Goal: Navigation & Orientation: Find specific page/section

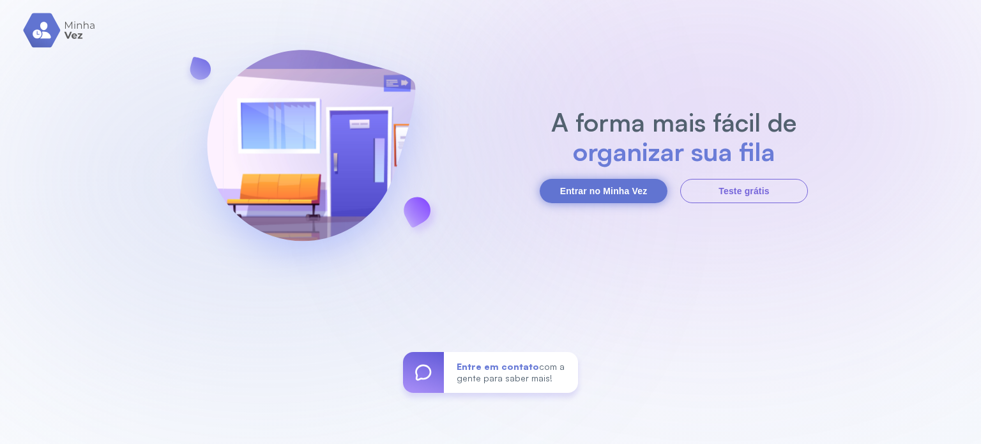
click at [644, 194] on button "Entrar no Minha Vez" at bounding box center [604, 191] width 128 height 24
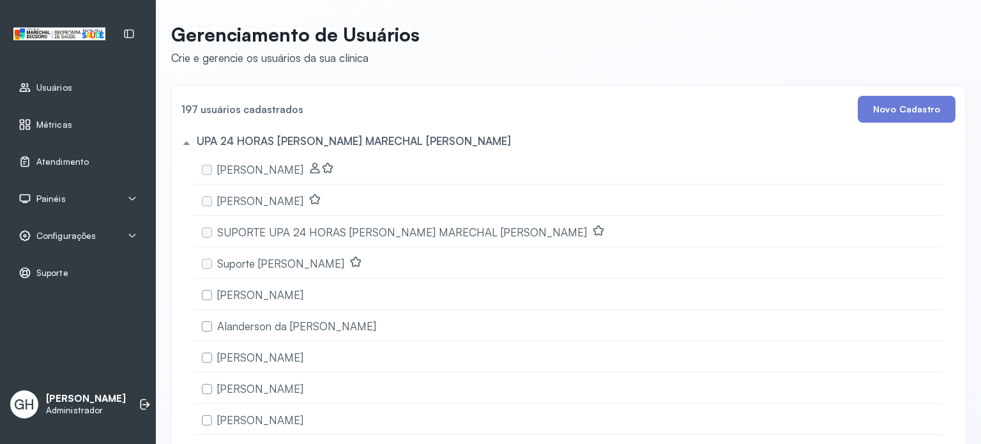
click at [61, 196] on span "Painéis" at bounding box center [50, 199] width 29 height 11
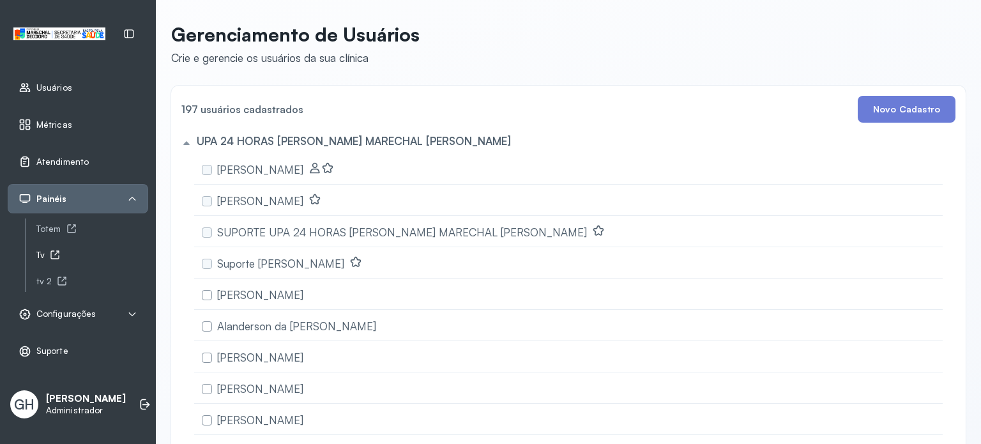
click at [37, 252] on div "Tv" at bounding box center [92, 255] width 112 height 11
click at [49, 281] on div "tv 2" at bounding box center [92, 281] width 112 height 11
click at [86, 318] on div "Configurações" at bounding box center [57, 314] width 77 height 13
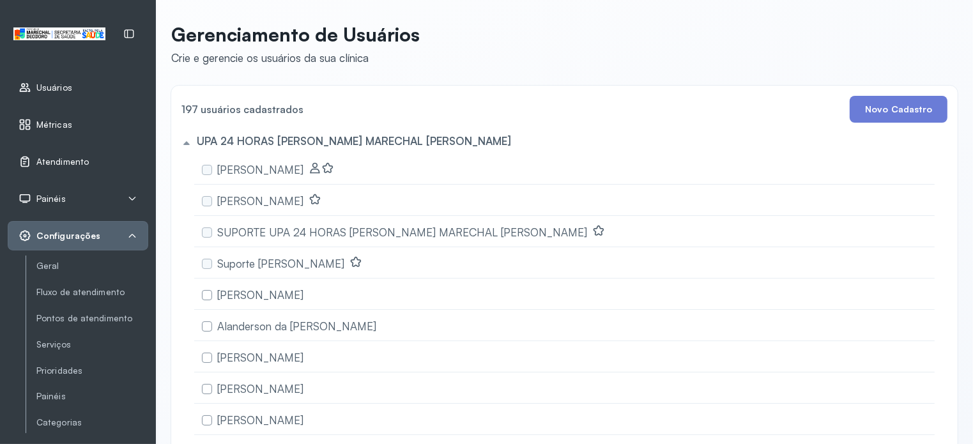
scroll to position [64, 0]
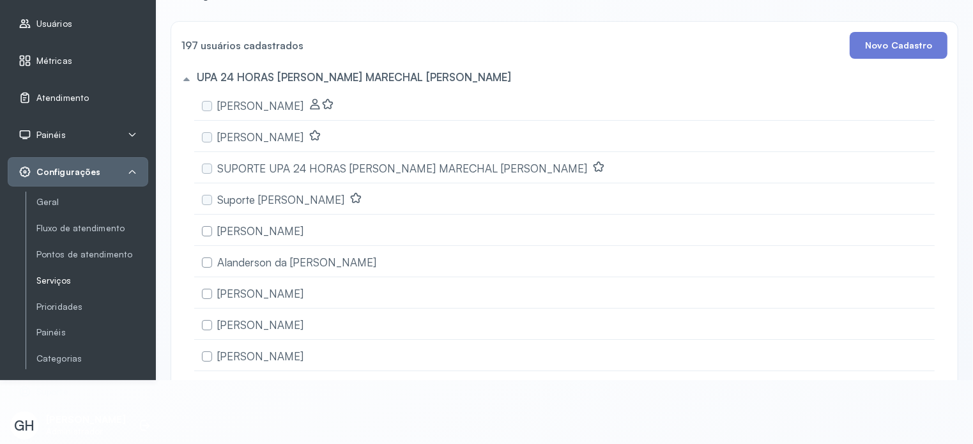
click at [59, 275] on link "Serviços" at bounding box center [92, 280] width 112 height 11
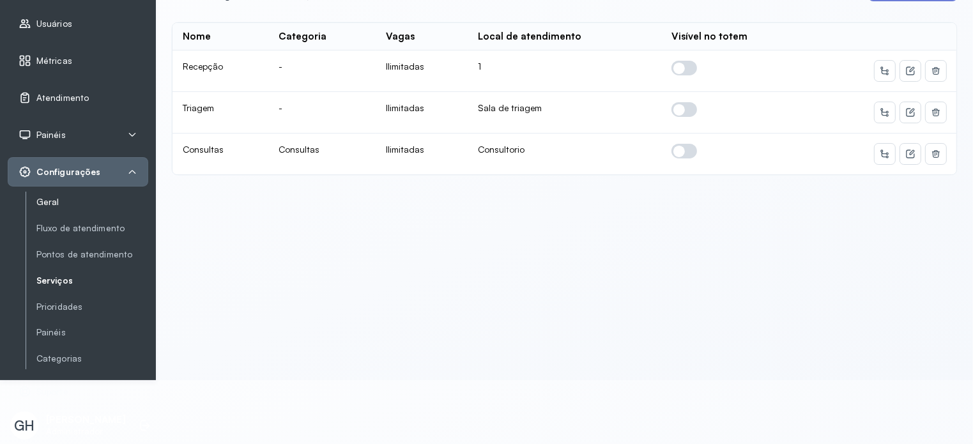
click at [52, 197] on link "Geral" at bounding box center [92, 202] width 112 height 11
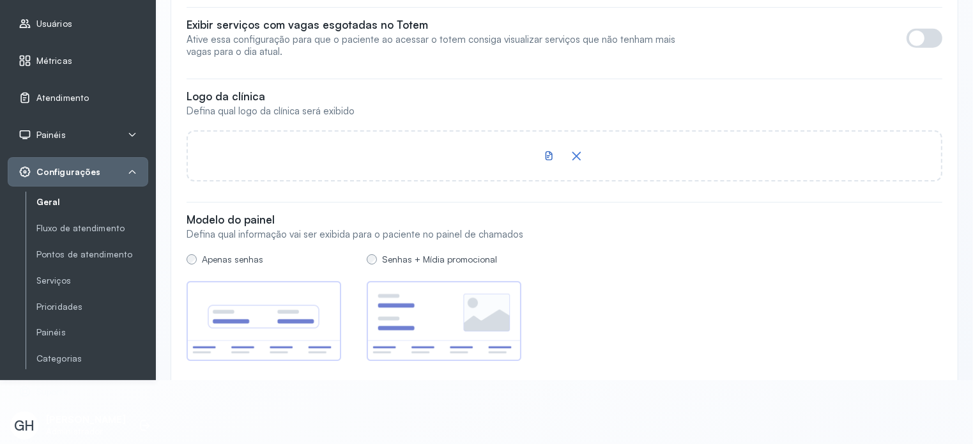
scroll to position [1012, 0]
